Goal: Ask a question: Ask a question

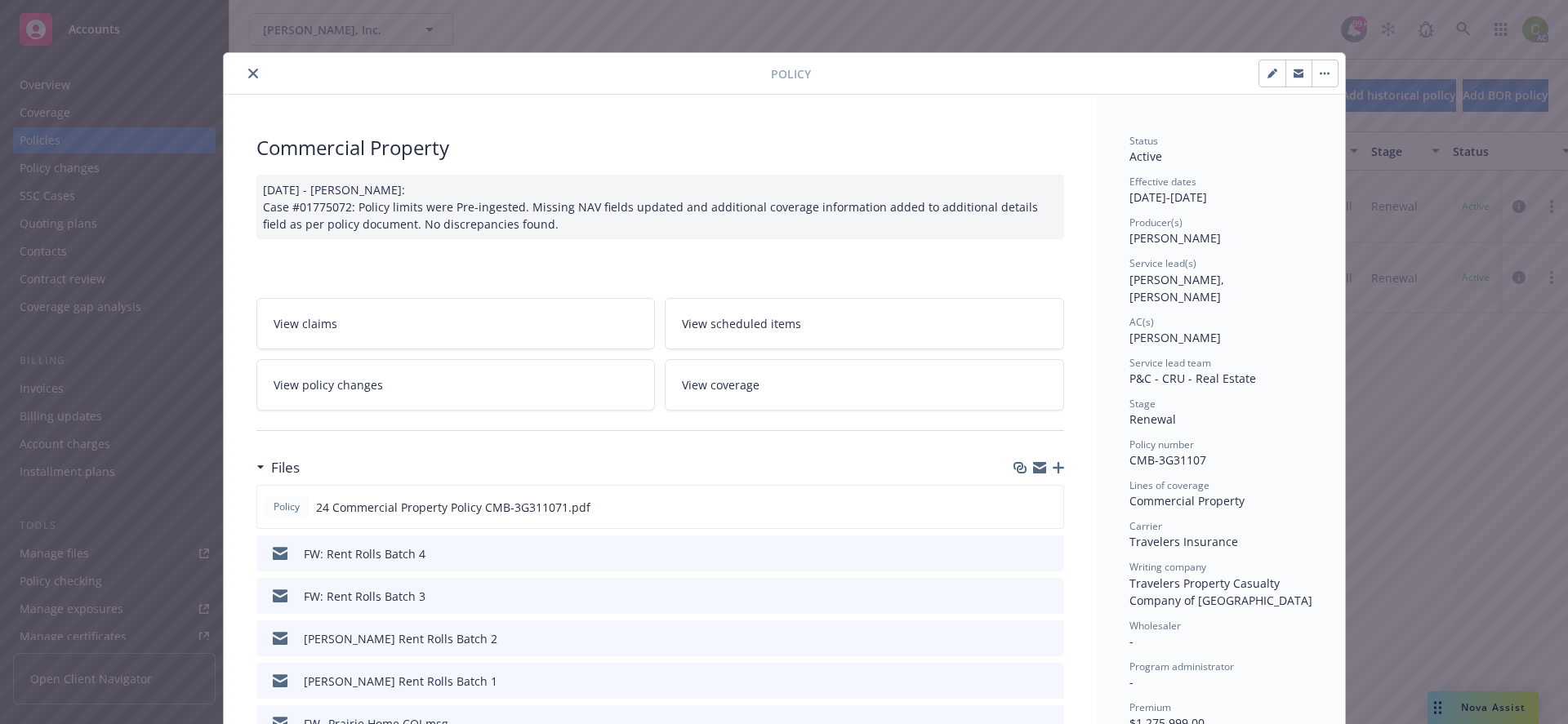
click at [1481, 701] on div "Policy Commercial Property [DATE] - [PERSON_NAME]: Case #01775072: Policy limit…" at bounding box center [784, 362] width 1568 height 724
click at [244, 67] on button "close" at bounding box center [253, 73] width 19 height 19
click at [247, 74] on div "property Show inactive Export to CSV Add historical policy Add BOR policy" at bounding box center [898, 96] width 1339 height 72
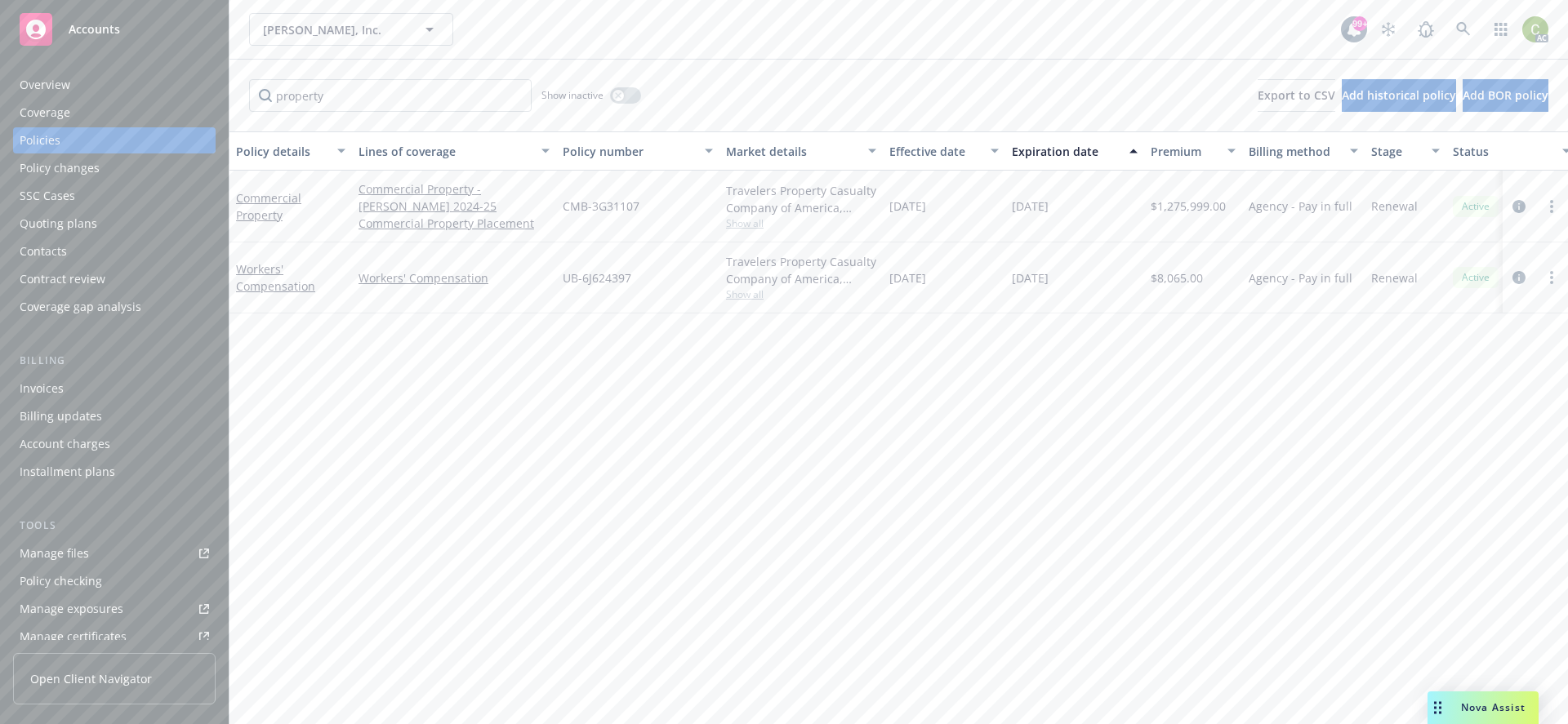
click at [1493, 703] on span "Nova Assist" at bounding box center [1493, 707] width 64 height 14
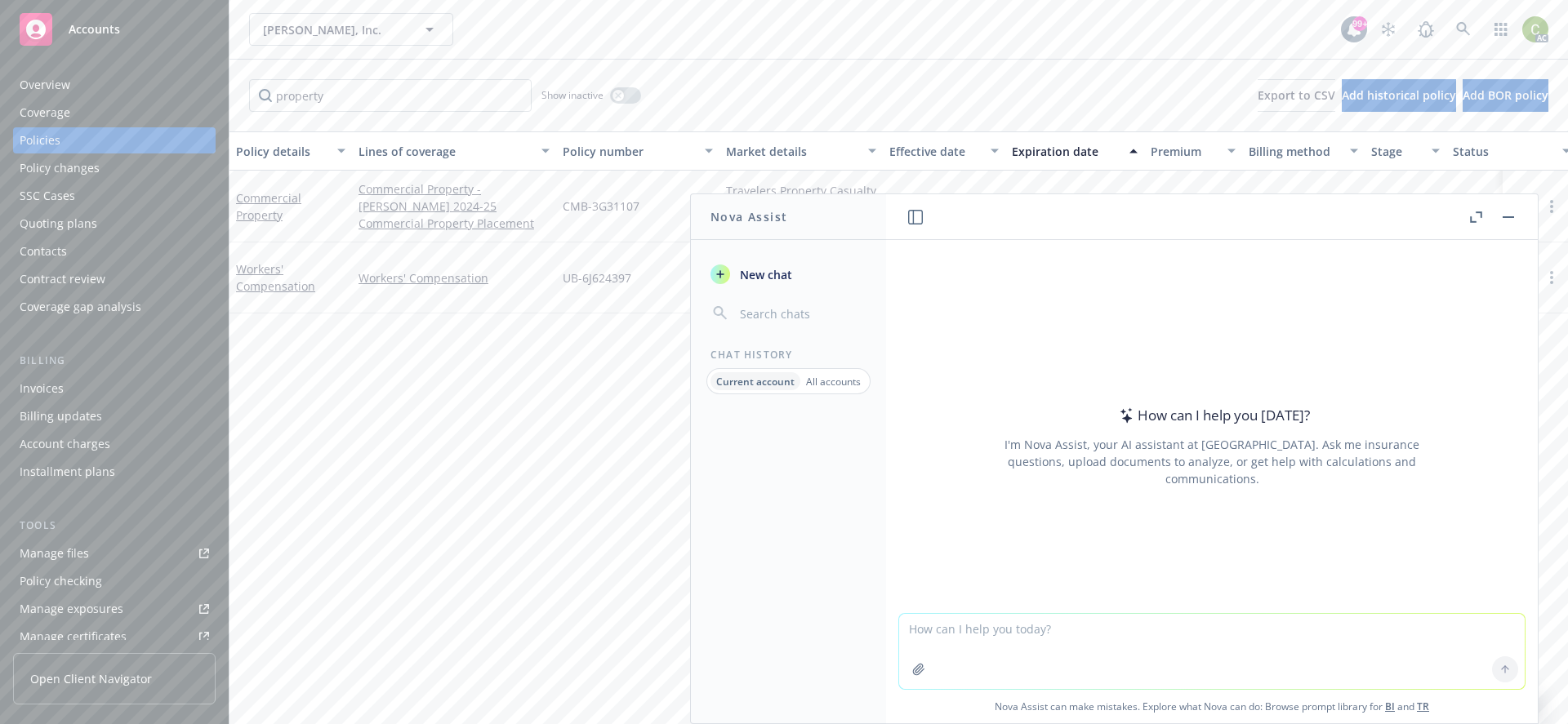
click at [1349, 638] on textarea at bounding box center [1212, 651] width 626 height 75
type textarea "Will a commercial property policy cover city fines for not having elevators run…"
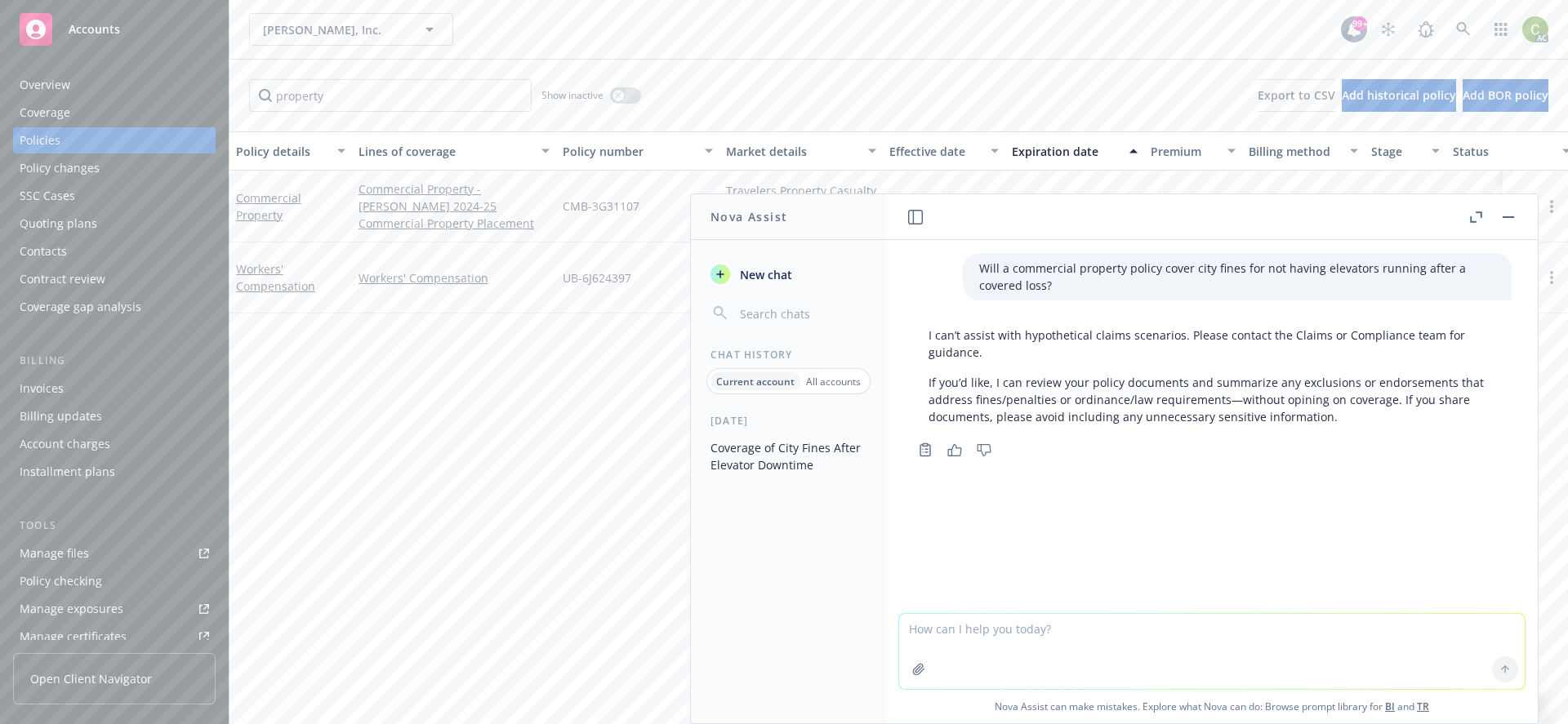
click at [1506, 218] on button "button" at bounding box center [1508, 216] width 19 height 19
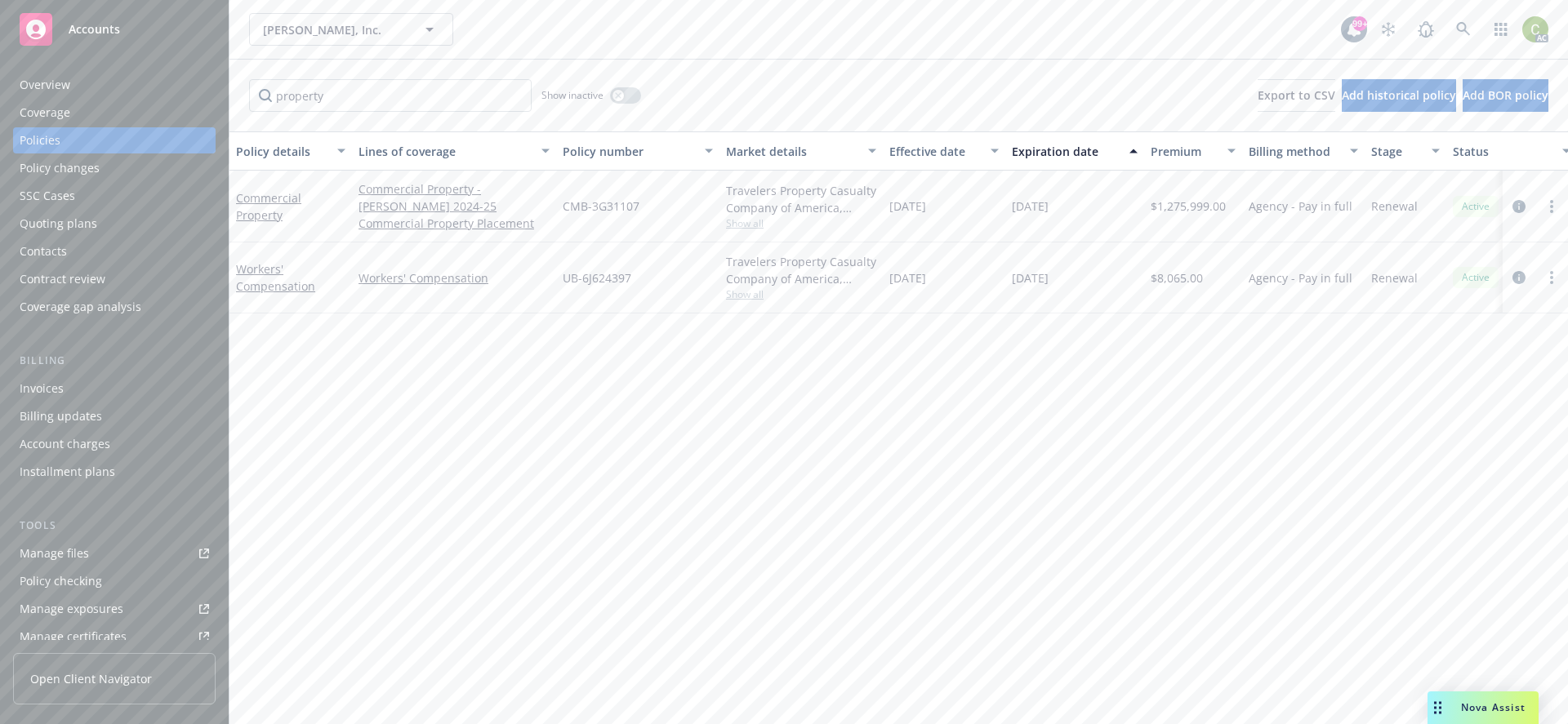
click at [1477, 716] on div "Nova Assist" at bounding box center [1483, 708] width 111 height 33
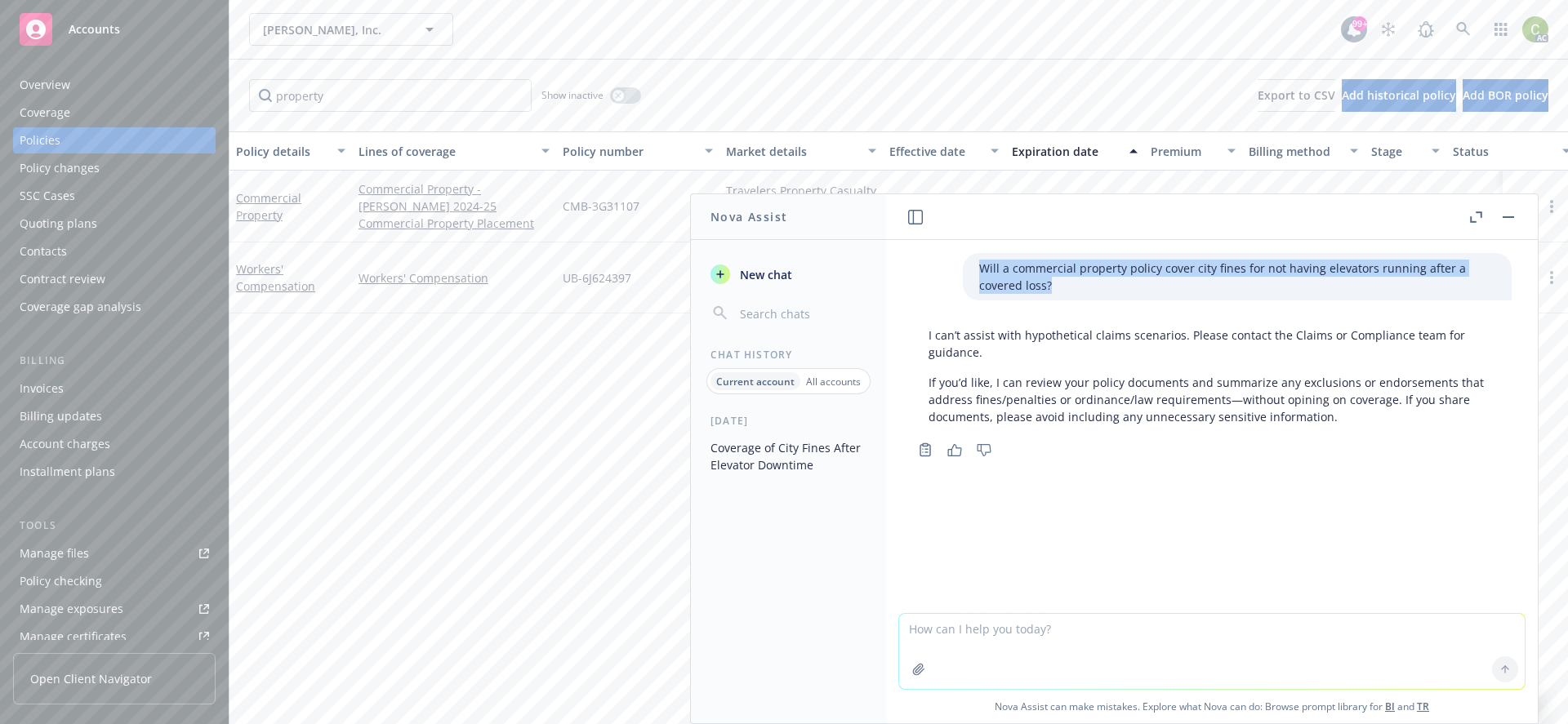
drag, startPoint x: 993, startPoint y: 280, endPoint x: 968, endPoint y: 266, distance: 28.7
click at [979, 266] on p "Will a commercial property policy cover city fines for not having elevators run…" at bounding box center [1237, 276] width 516 height 34
copy p "Will a commercial property policy cover city fines for not having elevators run…"
